Goal: Task Accomplishment & Management: Manage account settings

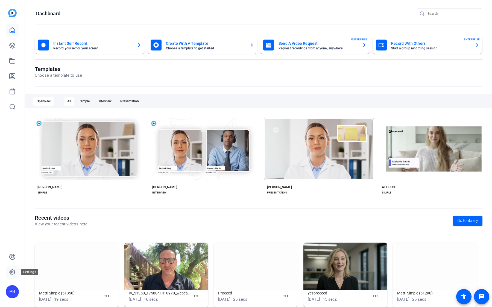
click at [14, 272] on icon at bounding box center [12, 272] width 7 height 7
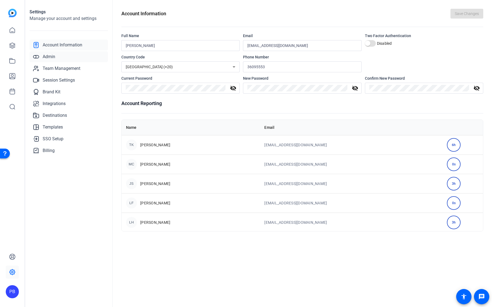
click at [56, 51] on link "Admin" at bounding box center [69, 56] width 78 height 11
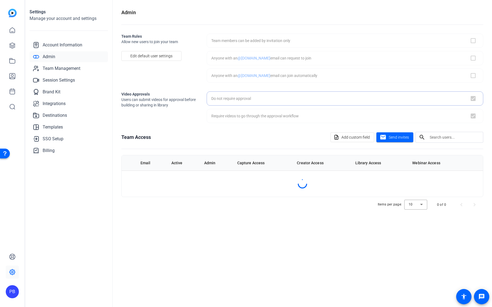
checkbox input "false"
checkbox input "true"
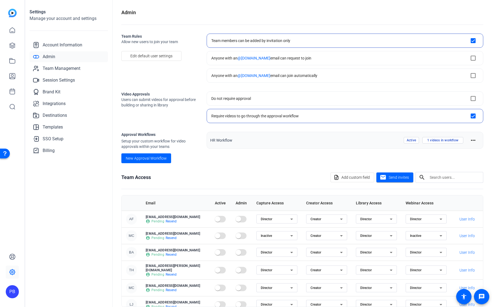
click at [55, 54] on link "Admin" at bounding box center [69, 56] width 78 height 11
